Goal: Book appointment/travel/reservation

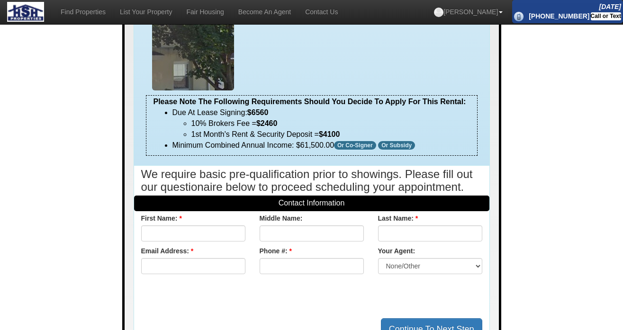
scroll to position [149, 0]
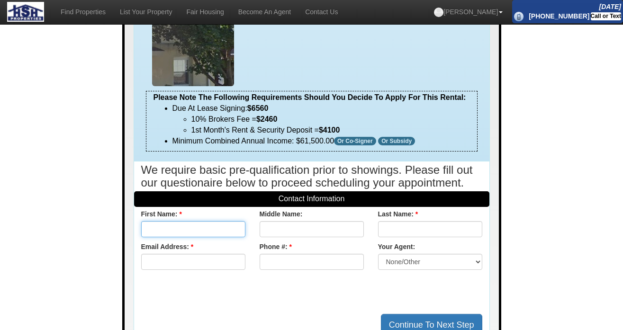
click at [212, 237] on input "text" at bounding box center [193, 229] width 104 height 16
type input "[PERSON_NAME]"
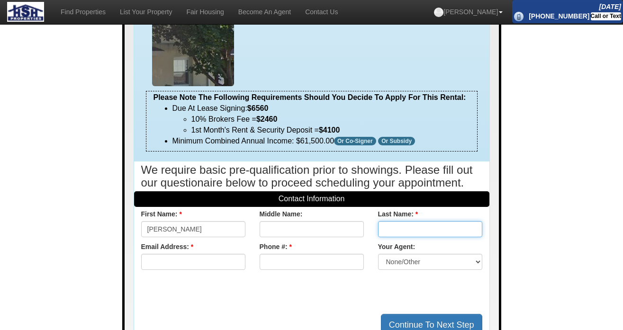
type input "Montero"
type input "[EMAIL_ADDRESS][DOMAIN_NAME]"
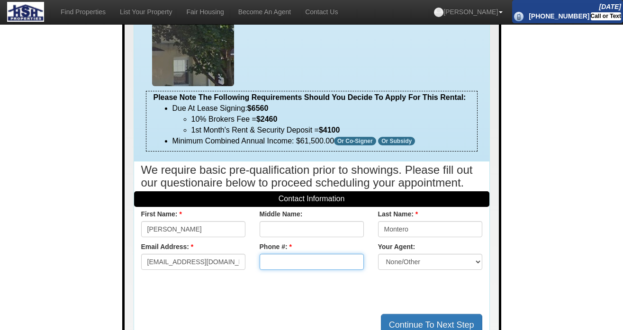
type input "929-624-8630"
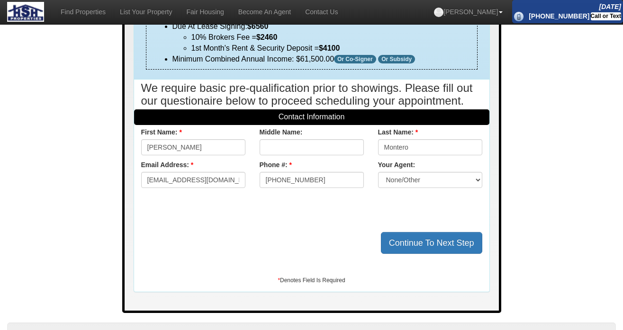
scroll to position [234, 0]
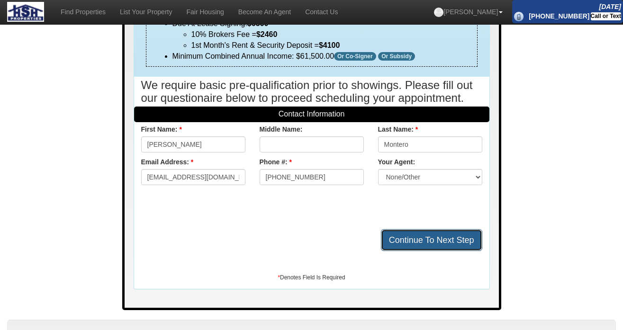
click at [416, 251] on button "Continue To Next Step" at bounding box center [431, 240] width 101 height 22
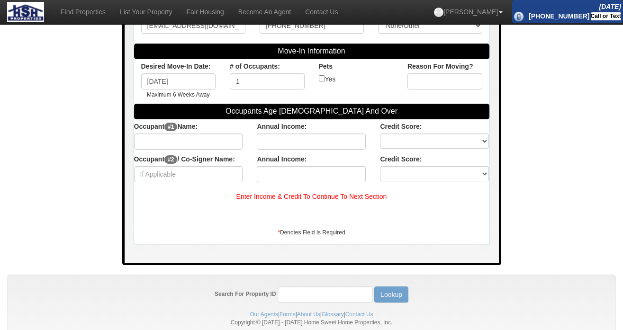
scroll to position [416, 0]
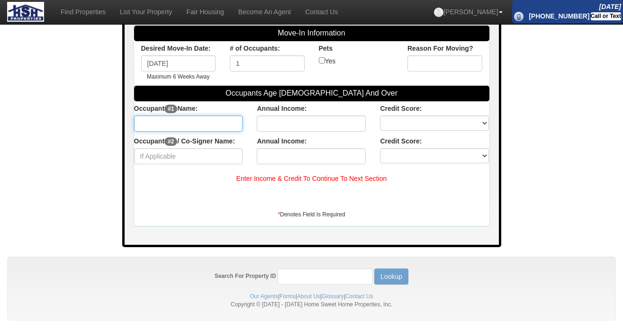
click at [186, 120] on input "text" at bounding box center [188, 124] width 109 height 16
click at [186, 120] on input "F" at bounding box center [188, 124] width 109 height 16
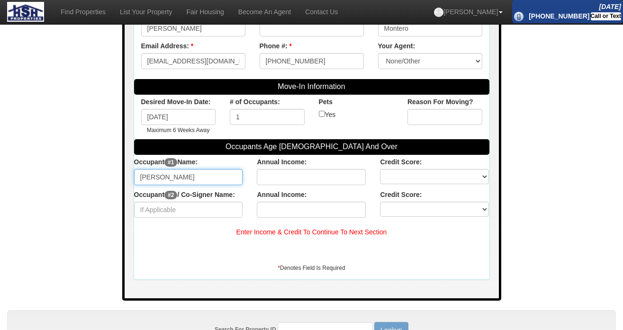
scroll to position [350, 0]
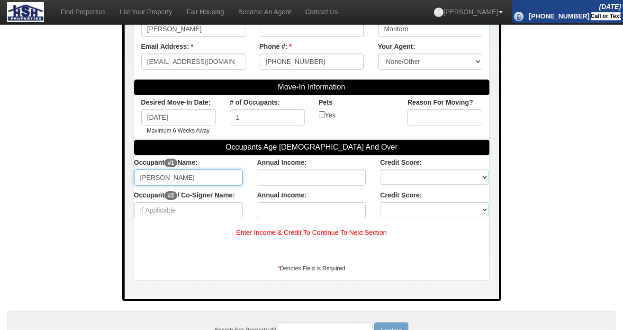
type input "[PERSON_NAME]"
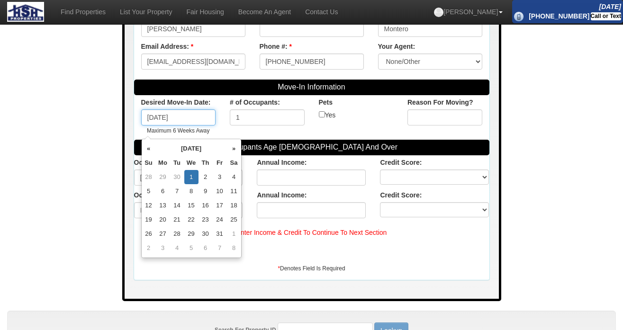
click at [168, 126] on input "[DATE]" at bounding box center [178, 117] width 75 height 16
click at [149, 150] on th "«" at bounding box center [149, 149] width 14 height 14
click at [225, 178] on td "5" at bounding box center [220, 177] width 14 height 14
type input "[DATE]"
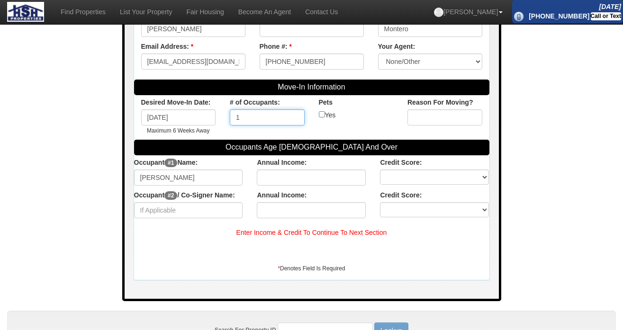
click at [257, 126] on input "1" at bounding box center [267, 117] width 75 height 16
type input "3"
click at [377, 120] on div "Yes Over 10LBS" at bounding box center [356, 114] width 75 height 10
click at [431, 126] on input "text" at bounding box center [444, 117] width 75 height 16
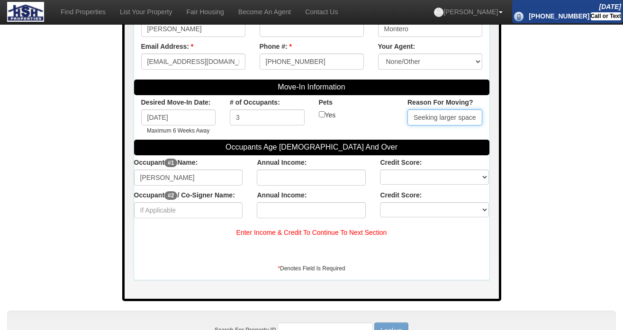
type input "Seeking larger space"
click at [310, 186] on input "text" at bounding box center [311, 178] width 109 height 16
click at [415, 185] on select "Unknown Bad (Below 609) Fair (610-649) Good (650-699) Excellent (700-850) None" at bounding box center [434, 177] width 109 height 15
select select "Fair"
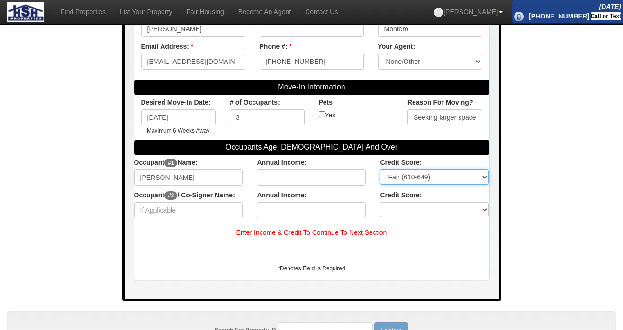
click at [380, 182] on select "Unknown Bad (Below 609) Fair (610-649) Good (650-699) Excellent (700-850) None" at bounding box center [434, 177] width 109 height 15
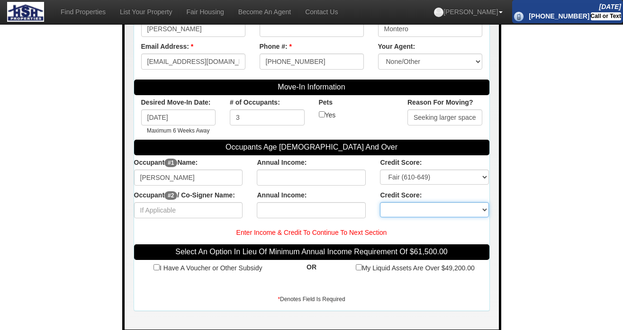
click at [416, 217] on select "Unknown Bad (Below 609) Fair (610-649) Good (650-699) Excellent (700-850) None" at bounding box center [434, 209] width 109 height 15
select select "Good"
click at [380, 215] on select "Unknown Bad (Below 609) Fair (610-649) Good (650-699) Excellent (700-850) None" at bounding box center [434, 209] width 109 height 15
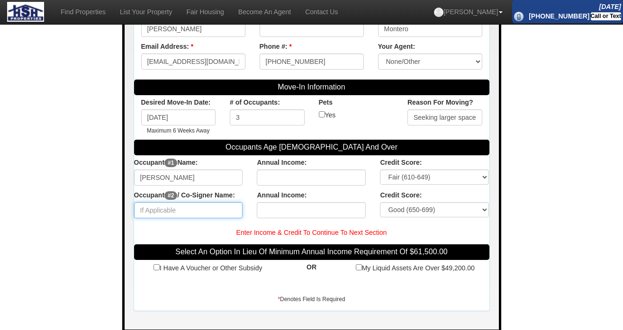
click at [179, 218] on input "text" at bounding box center [188, 210] width 109 height 16
type input "[PERSON_NAME]"
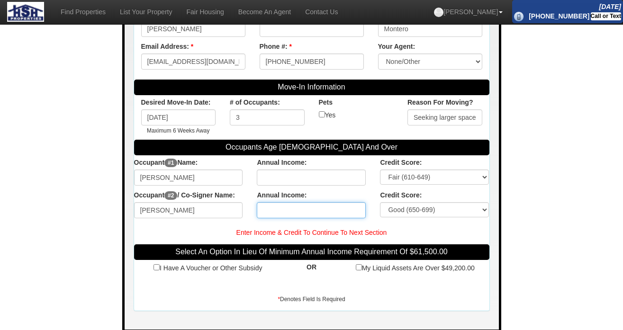
click at [298, 218] on input "text" at bounding box center [311, 210] width 109 height 16
click at [278, 218] on input "40000" at bounding box center [311, 210] width 109 height 16
type input "40000"
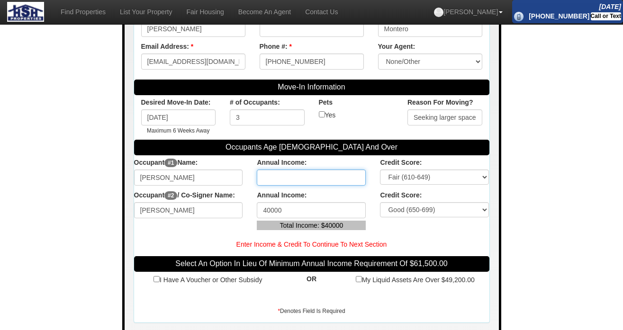
click at [289, 186] on input "text" at bounding box center [311, 178] width 109 height 16
type input "45000"
click button "Upload" at bounding box center [0, 0] width 0 height 0
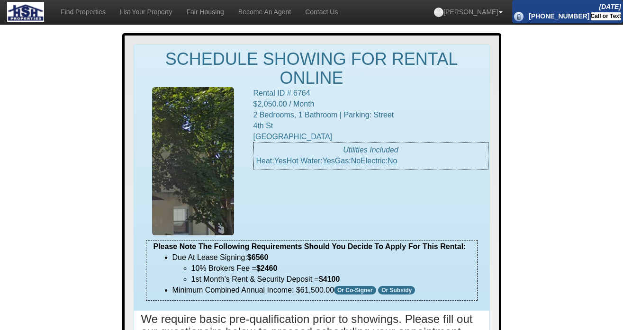
scroll to position [309, 0]
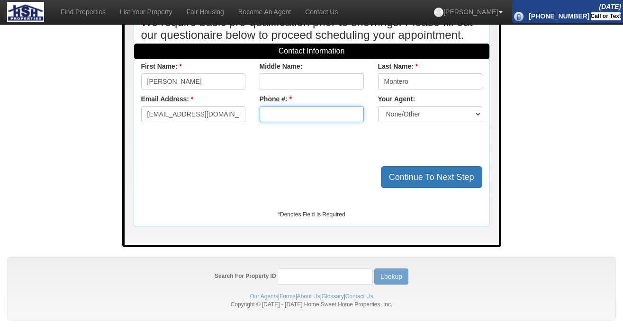
click at [278, 114] on input "text" at bounding box center [312, 114] width 104 height 16
type input "929-624-8630"
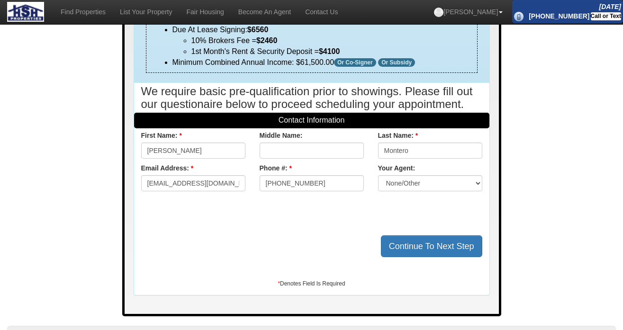
scroll to position [226, 0]
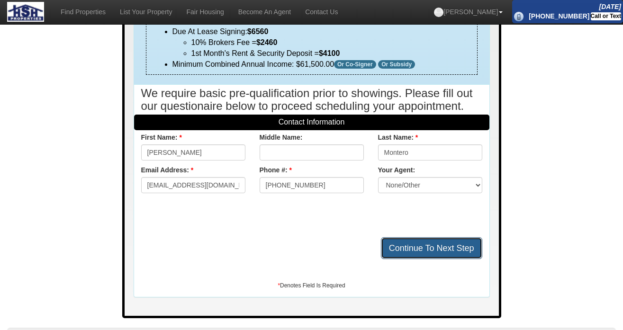
click at [454, 259] on button "Continue To Next Step" at bounding box center [431, 248] width 101 height 22
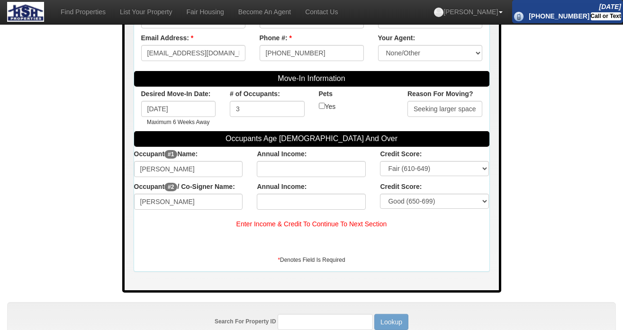
scroll to position [372, 0]
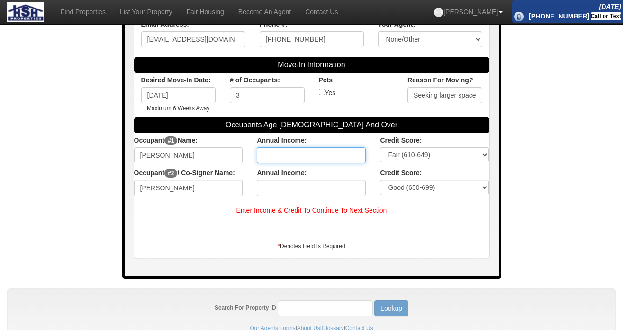
click at [337, 163] on input "text" at bounding box center [311, 155] width 109 height 16
click at [271, 163] on input "40000" at bounding box center [311, 155] width 109 height 16
type input "45000"
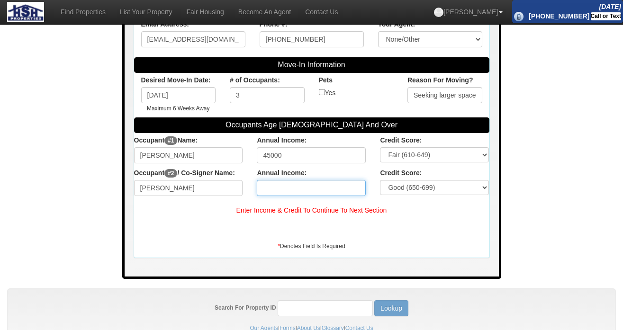
click at [279, 196] on input "text" at bounding box center [311, 188] width 109 height 16
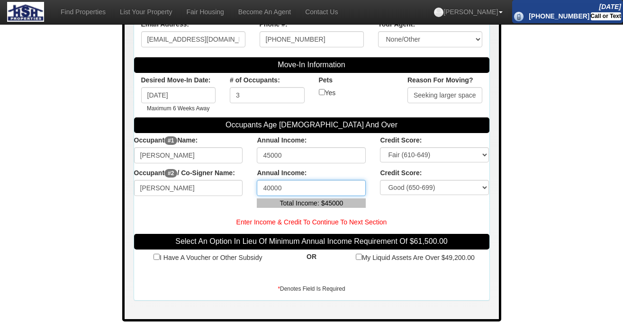
type input "40000"
click at [231, 210] on div "Occupant #2 / Co-Signer Name: Roberto Garnier Annual Income: 40000 Total Income…" at bounding box center [312, 188] width 370 height 45
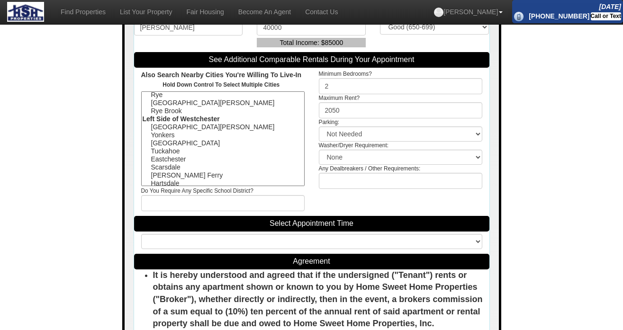
scroll to position [59, 0]
click at [167, 138] on option "Yonkers" at bounding box center [223, 134] width 162 height 8
click at [166, 146] on option "[GEOGRAPHIC_DATA]" at bounding box center [223, 142] width 162 height 8
click at [167, 138] on option "Yonkers" at bounding box center [223, 134] width 162 height 8
click at [164, 130] on option "[GEOGRAPHIC_DATA][PERSON_NAME]" at bounding box center [223, 126] width 162 height 8
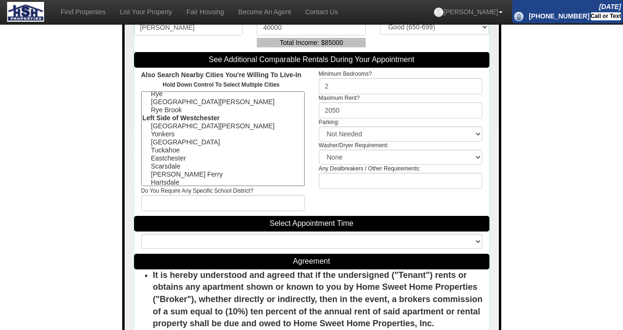
click at [165, 146] on option "[GEOGRAPHIC_DATA]" at bounding box center [223, 142] width 162 height 8
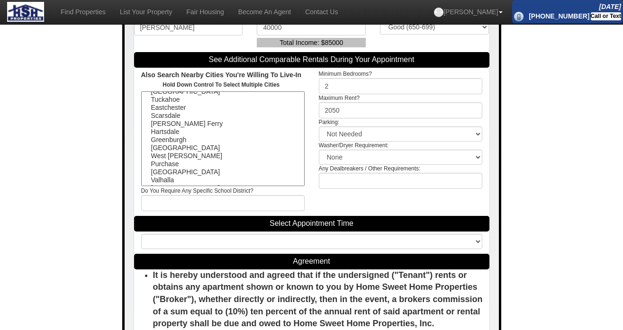
scroll to position [110, 0]
click at [163, 152] on option "[GEOGRAPHIC_DATA]" at bounding box center [223, 148] width 162 height 8
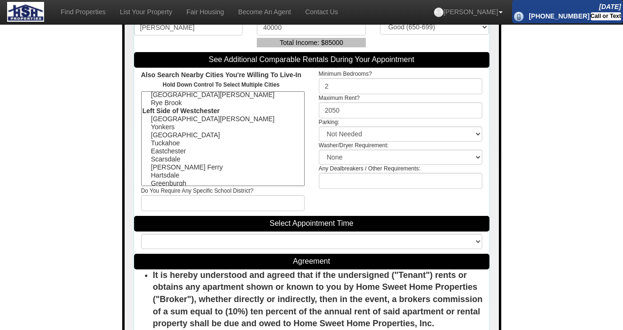
scroll to position [0, 0]
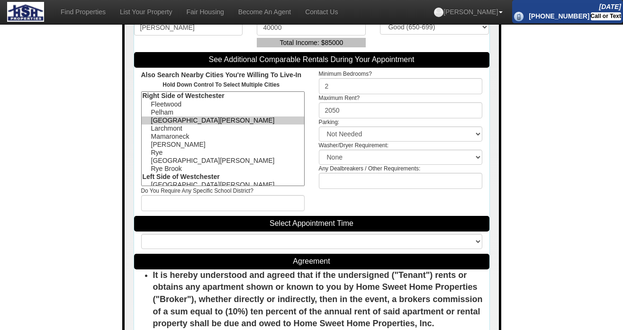
click at [166, 117] on option "Pelham" at bounding box center [223, 112] width 162 height 8
click at [166, 125] on option "[GEOGRAPHIC_DATA][PERSON_NAME]" at bounding box center [223, 121] width 162 height 8
click at [163, 133] on option "Larchmont" at bounding box center [223, 129] width 162 height 8
click at [163, 141] on option "Mamaroneck" at bounding box center [223, 137] width 162 height 8
click at [162, 149] on option "[PERSON_NAME]" at bounding box center [223, 145] width 162 height 8
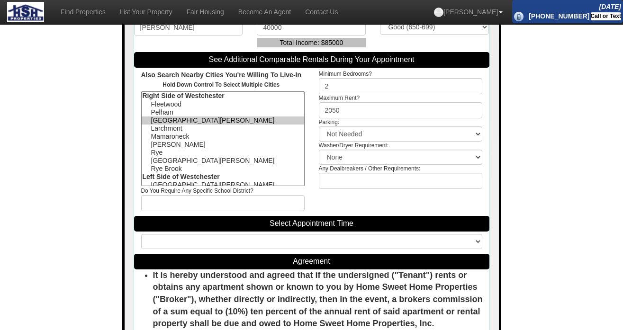
click at [160, 157] on option "Rye" at bounding box center [223, 153] width 162 height 8
select select "Pelham|[GEOGRAPHIC_DATA]|[GEOGRAPHIC_DATA]"
click at [160, 165] on option "[GEOGRAPHIC_DATA][PERSON_NAME]" at bounding box center [223, 161] width 162 height 8
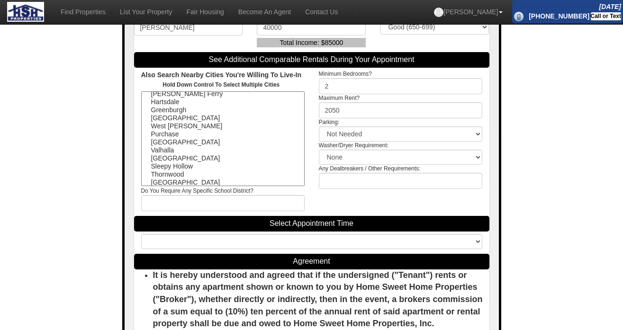
scroll to position [171, 0]
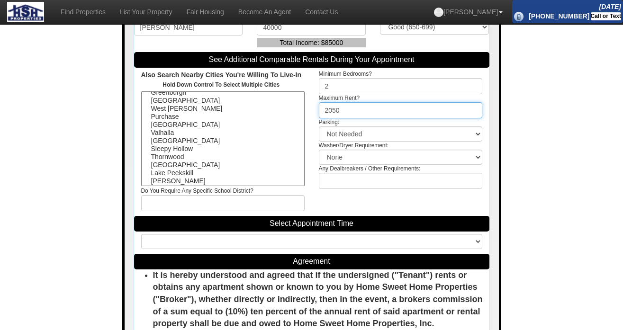
click at [333, 118] on input "2050" at bounding box center [400, 110] width 163 height 16
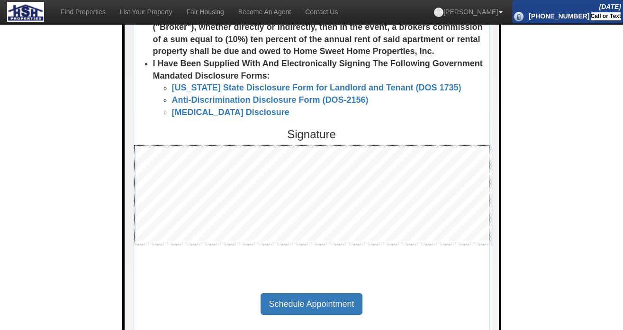
scroll to position [808, 0]
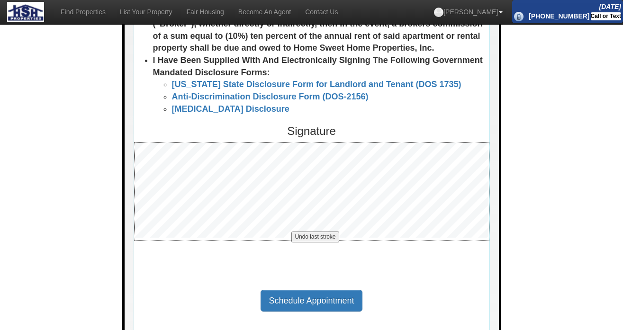
click at [287, 240] on div "Undo last stroke" at bounding box center [311, 191] width 353 height 97
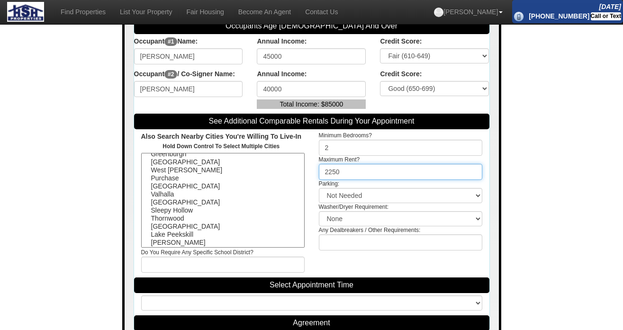
scroll to position [468, 0]
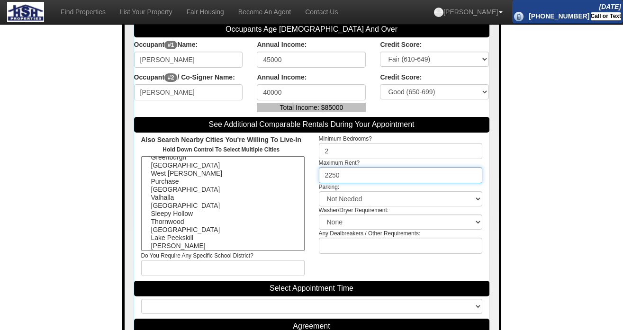
type input "2250"
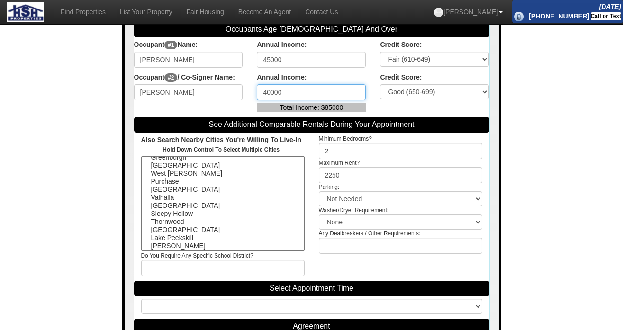
click at [271, 100] on input "40000" at bounding box center [311, 92] width 109 height 16
type input "35000"
click at [248, 115] on div "Occupant #2 / Co-Signer Name: Roberto Garnier Annual Income: 35000 Total Income…" at bounding box center [312, 92] width 370 height 45
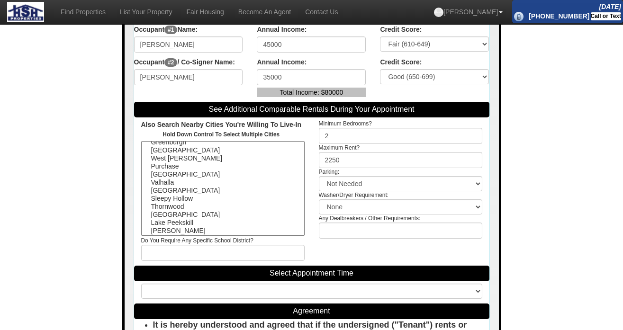
scroll to position [484, 0]
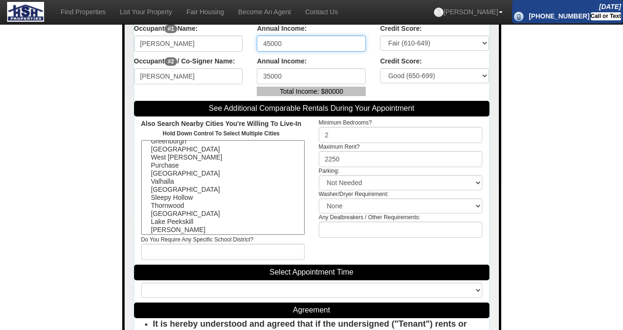
click at [269, 52] on input "45000" at bounding box center [311, 44] width 109 height 16
click at [247, 99] on div "Occupant #2 / Co-Signer Name: Roberto Garnier Annual Income: 35000 Total Income…" at bounding box center [312, 76] width 370 height 45
click at [271, 52] on input "40000" at bounding box center [311, 44] width 109 height 16
type input "45000"
click at [253, 80] on div "Annual Income: 35000 Total Income: $ 75000" at bounding box center [311, 76] width 123 height 40
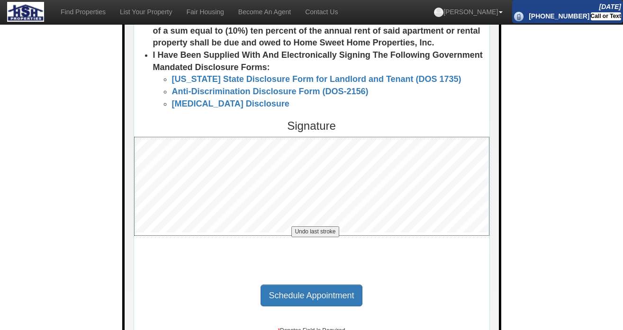
scroll to position [815, 0]
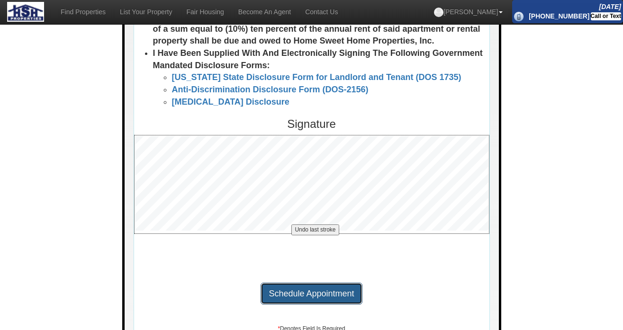
click at [285, 298] on span "Schedule Appointment" at bounding box center [311, 293] width 85 height 9
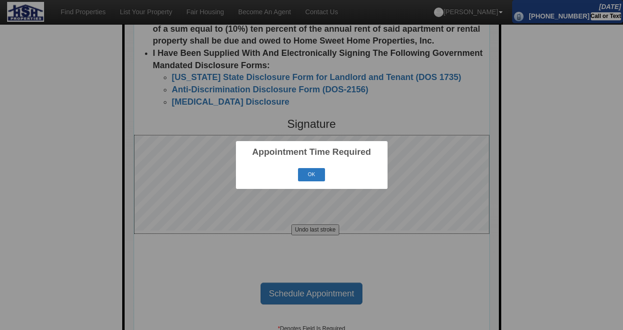
click at [314, 173] on button "OK" at bounding box center [311, 174] width 27 height 13
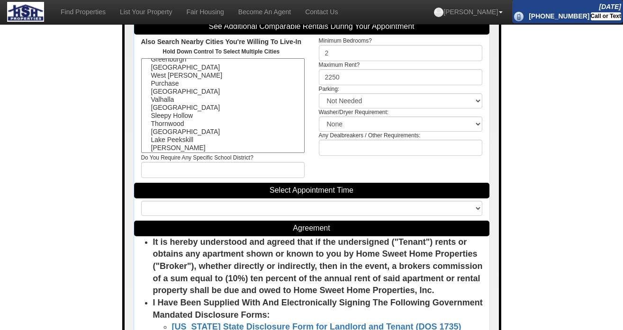
scroll to position [583, 0]
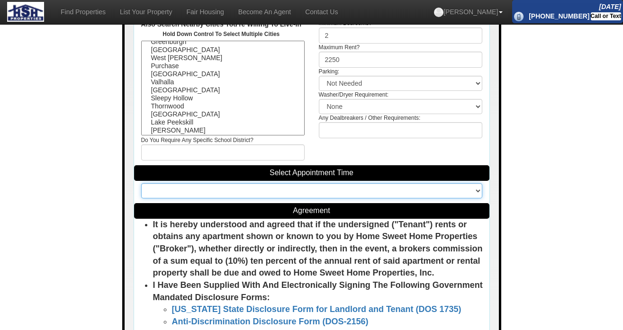
click at [343, 198] on select at bounding box center [311, 190] width 341 height 15
click at [141, 196] on select at bounding box center [311, 190] width 341 height 15
click at [468, 198] on select at bounding box center [311, 190] width 341 height 15
click at [141, 196] on select at bounding box center [311, 190] width 341 height 15
click at [478, 198] on select at bounding box center [311, 190] width 341 height 15
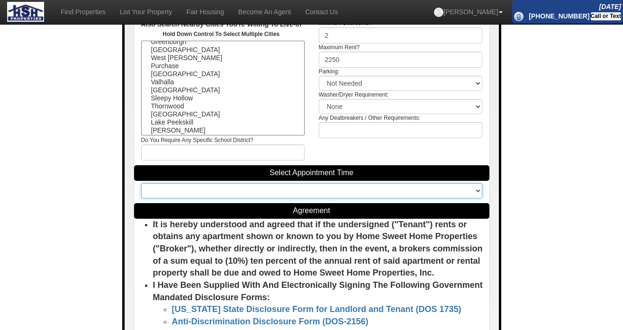
click at [141, 196] on select at bounding box center [311, 190] width 341 height 15
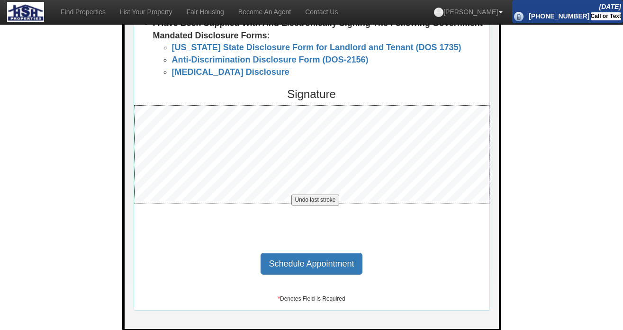
scroll to position [857, 0]
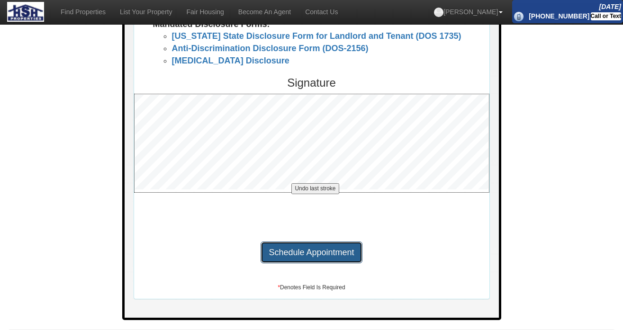
click at [286, 263] on button "Schedule Appointment" at bounding box center [311, 253] width 101 height 22
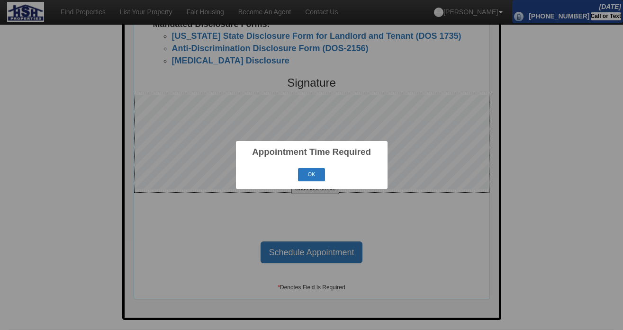
click at [318, 175] on button "OK" at bounding box center [311, 174] width 27 height 13
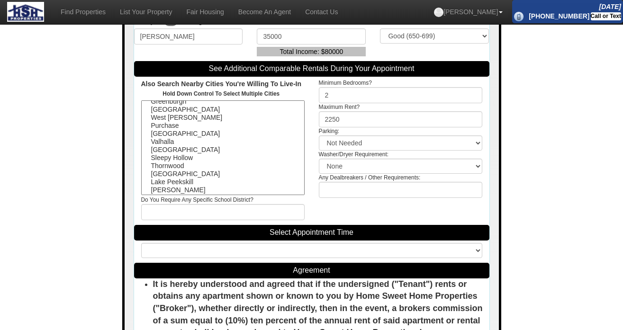
scroll to position [524, 0]
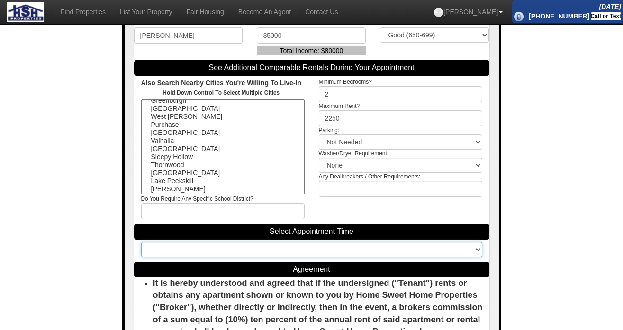
click at [277, 257] on select at bounding box center [311, 249] width 341 height 15
click at [141, 254] on select at bounding box center [311, 249] width 341 height 15
click at [277, 257] on select at bounding box center [311, 249] width 341 height 15
click at [141, 254] on select at bounding box center [311, 249] width 341 height 15
click at [258, 257] on select at bounding box center [311, 249] width 341 height 15
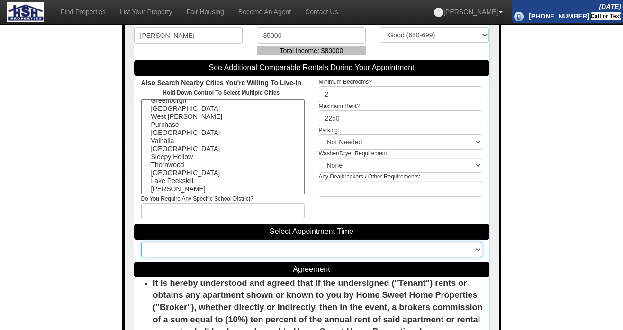
click at [141, 254] on select at bounding box center [311, 249] width 341 height 15
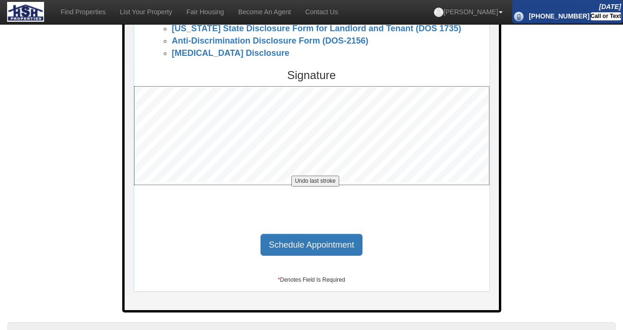
scroll to position [866, 0]
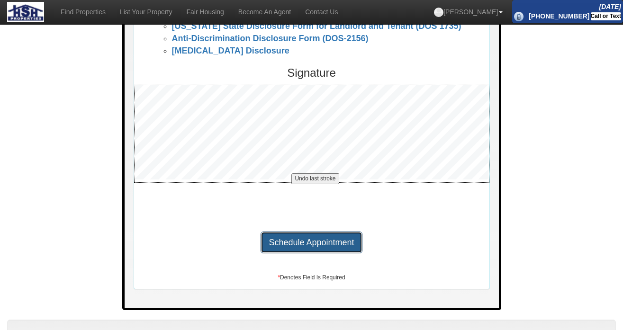
click at [298, 247] on span "Schedule Appointment" at bounding box center [311, 242] width 85 height 9
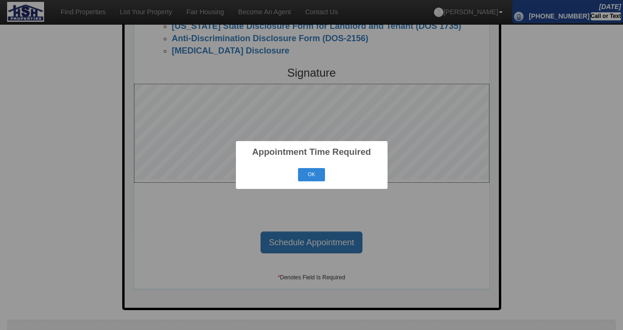
click at [313, 163] on div "Appointment Time Required × OK Cancel" at bounding box center [312, 165] width 152 height 48
click at [313, 167] on div "OK Cancel" at bounding box center [312, 174] width 140 height 17
click at [307, 176] on button "OK" at bounding box center [311, 174] width 27 height 13
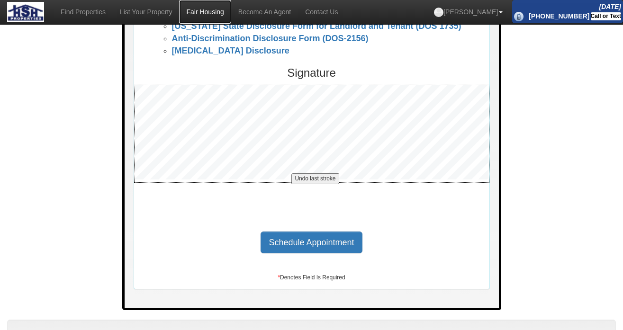
click at [205, 11] on link "Fair Housing" at bounding box center [205, 12] width 52 height 24
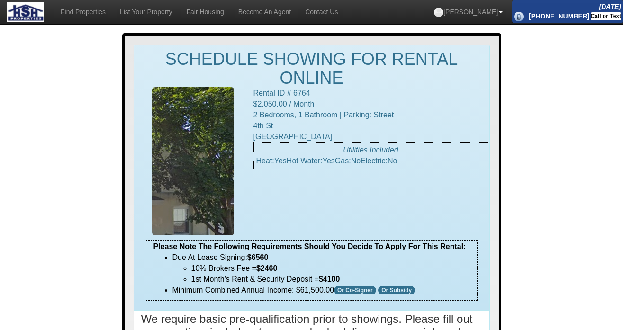
scroll to position [309, 0]
